Goal: Information Seeking & Learning: Learn about a topic

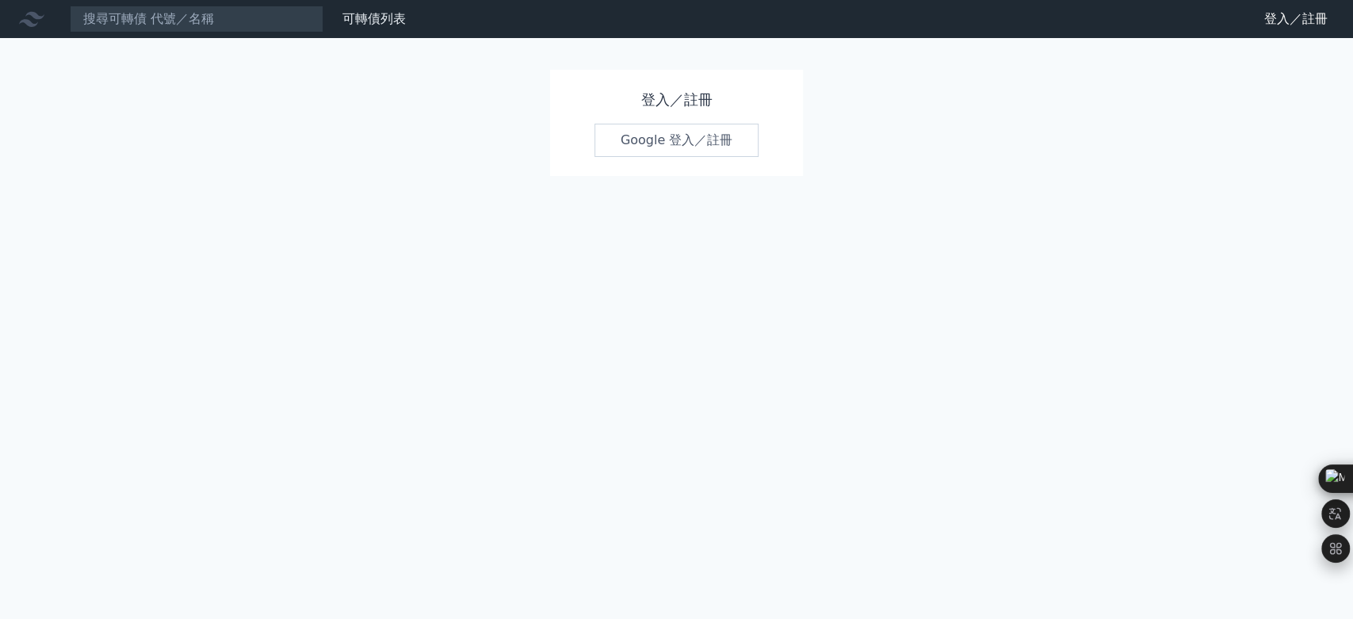
click at [664, 142] on link "Google 登入／註冊" at bounding box center [676, 140] width 165 height 33
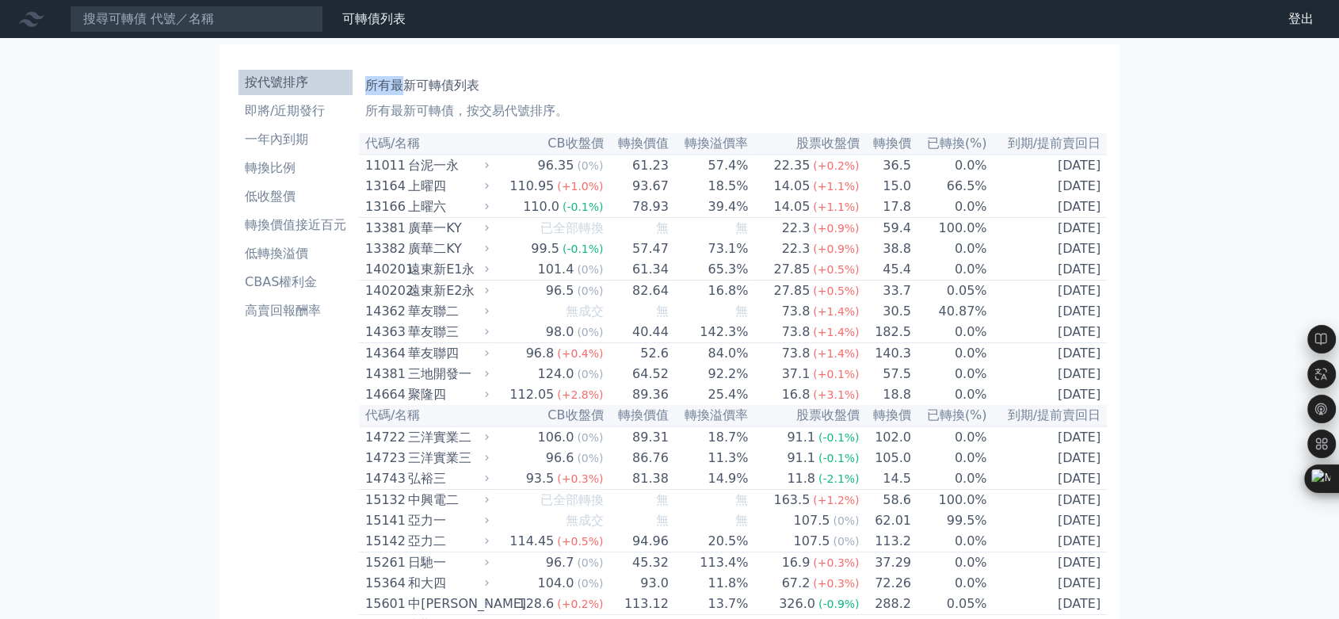
drag, startPoint x: 363, startPoint y: 83, endPoint x: 401, endPoint y: 84, distance: 38.0
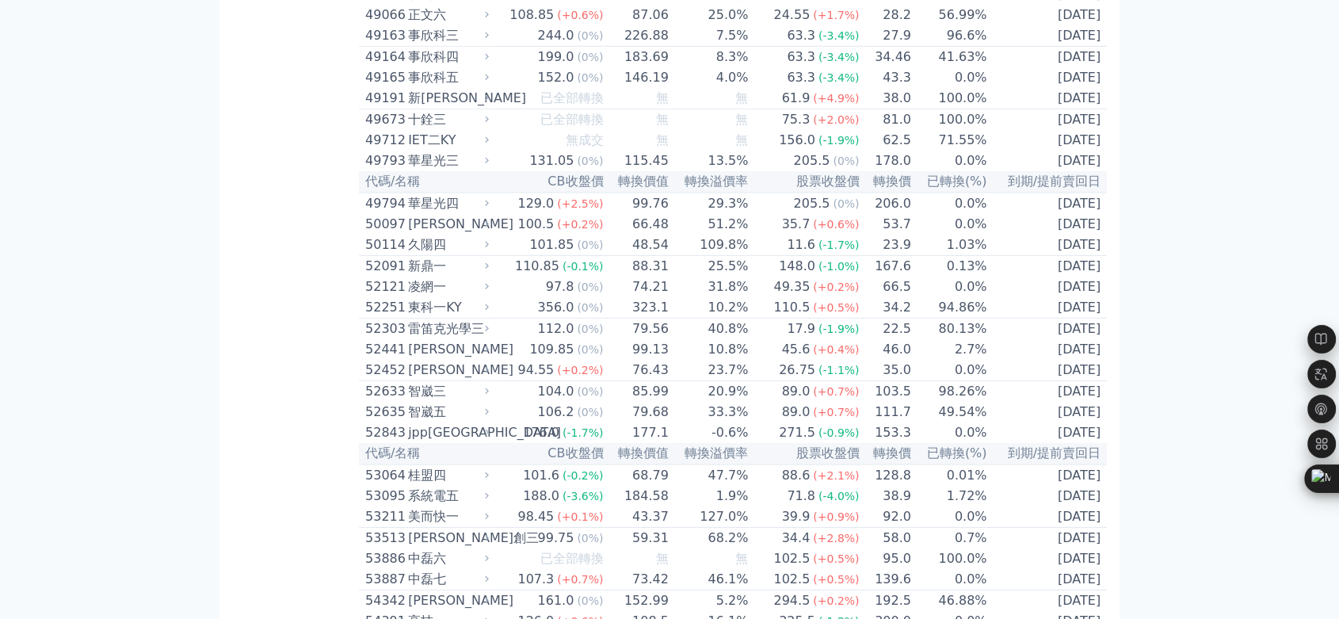
scroll to position [9286, 0]
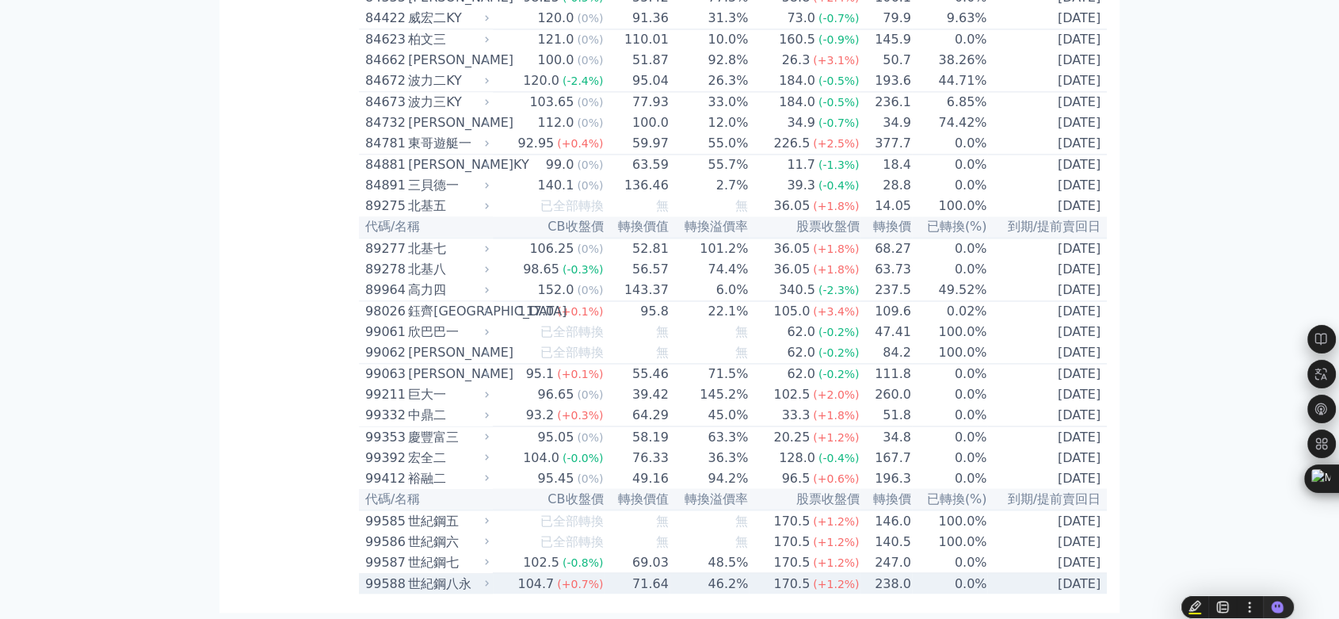
click at [1105, 585] on td "2026-11-08" at bounding box center [1047, 583] width 120 height 21
copy h1 "所有最"
